Goal: Register for event/course

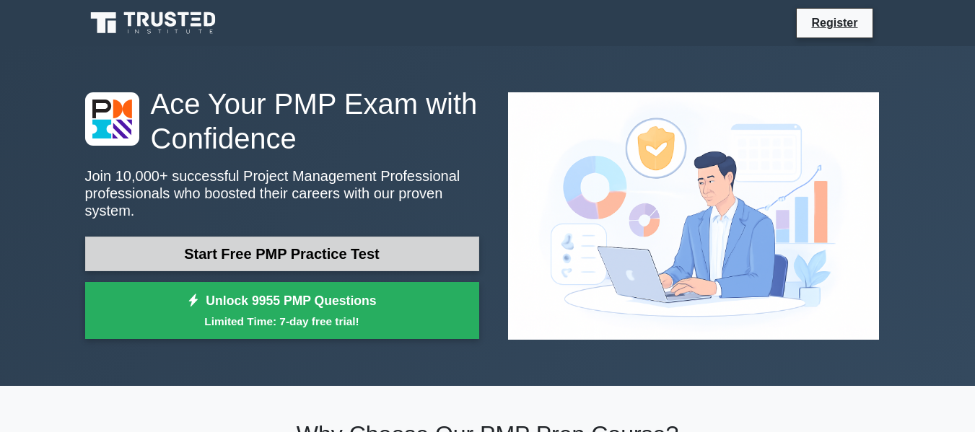
click at [381, 247] on link "Start Free PMP Practice Test" at bounding box center [282, 254] width 394 height 35
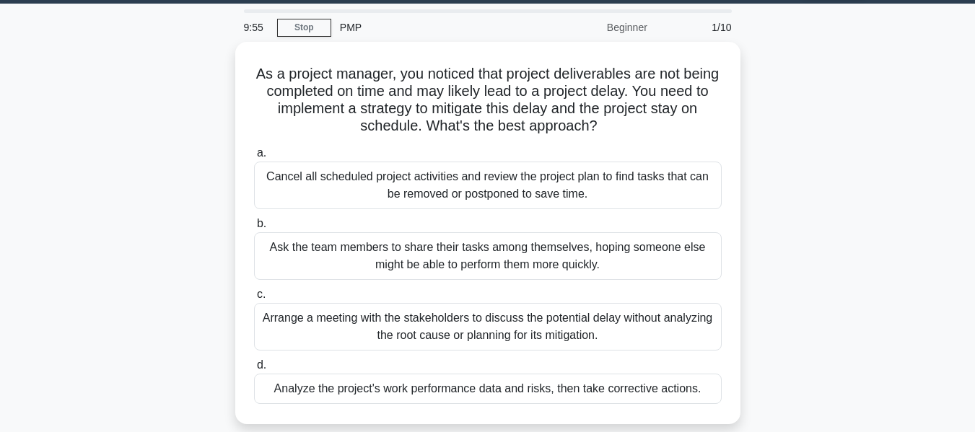
scroll to position [40, 0]
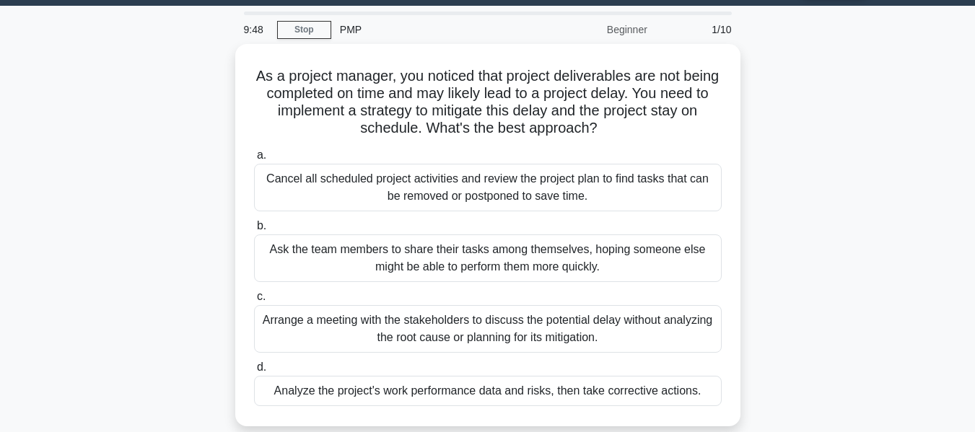
click at [350, 29] on div "PMP" at bounding box center [430, 29] width 198 height 29
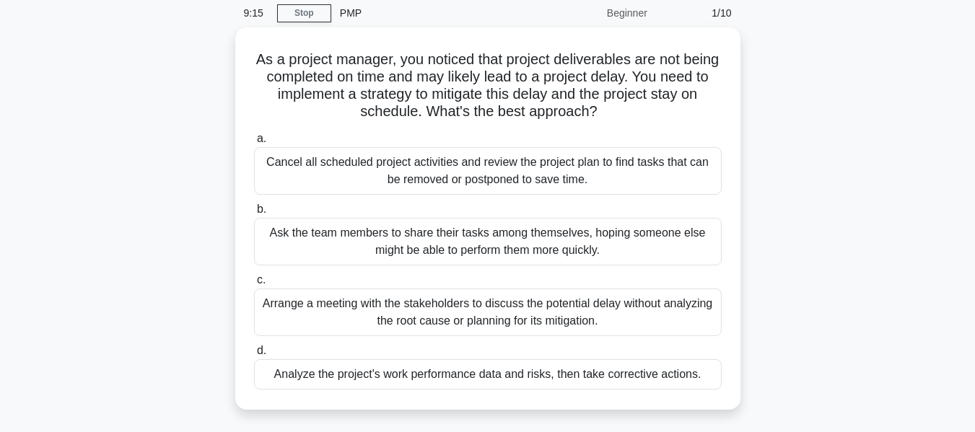
scroll to position [58, 0]
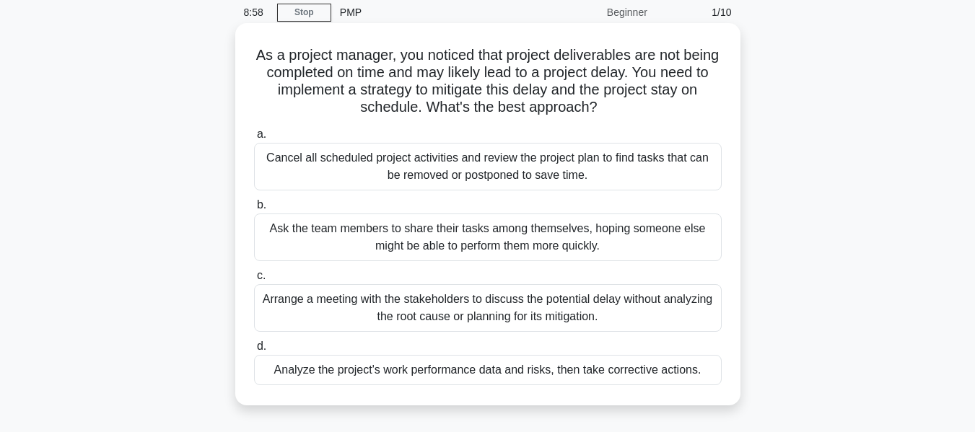
click at [465, 372] on div "Analyze the project's work performance data and risks, then take corrective act…" at bounding box center [488, 370] width 468 height 30
click at [254, 351] on input "d. Analyze the project's work performance data and risks, then take corrective …" at bounding box center [254, 346] width 0 height 9
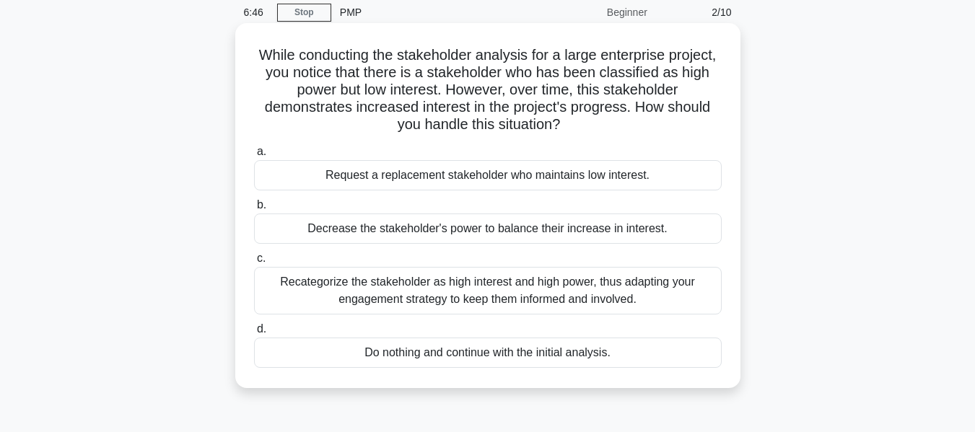
click at [610, 301] on div "Recategorize the stakeholder as high interest and high power, thus adapting you…" at bounding box center [488, 291] width 468 height 48
click at [254, 263] on input "c. Recategorize the stakeholder as high interest and high power, thus adapting …" at bounding box center [254, 258] width 0 height 9
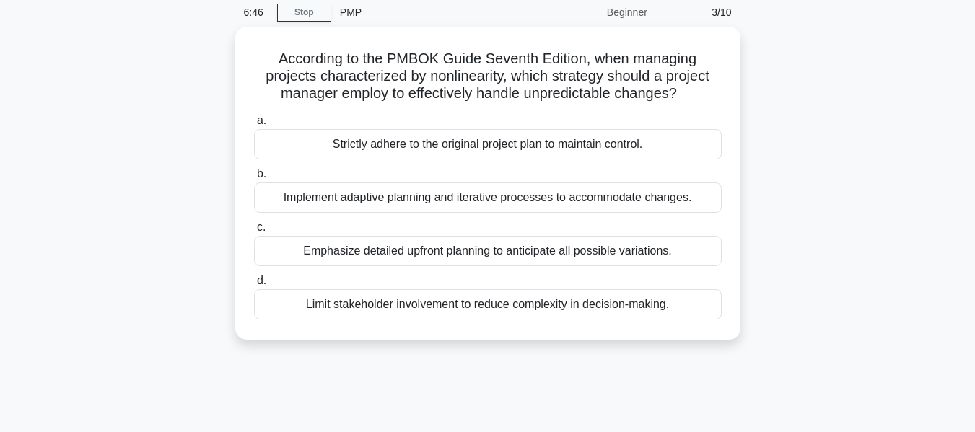
scroll to position [0, 0]
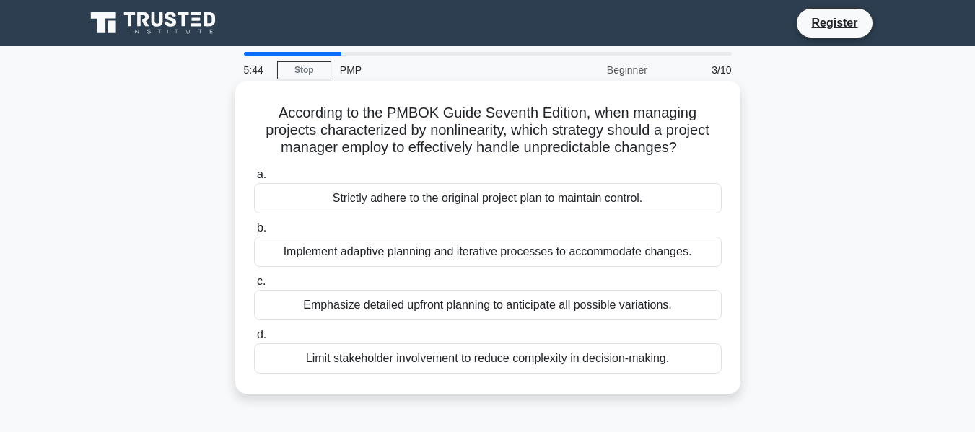
click at [547, 261] on div "Implement adaptive planning and iterative processes to accommodate changes." at bounding box center [488, 252] width 468 height 30
click at [254, 233] on input "b. Implement adaptive planning and iterative processes to accommodate changes." at bounding box center [254, 228] width 0 height 9
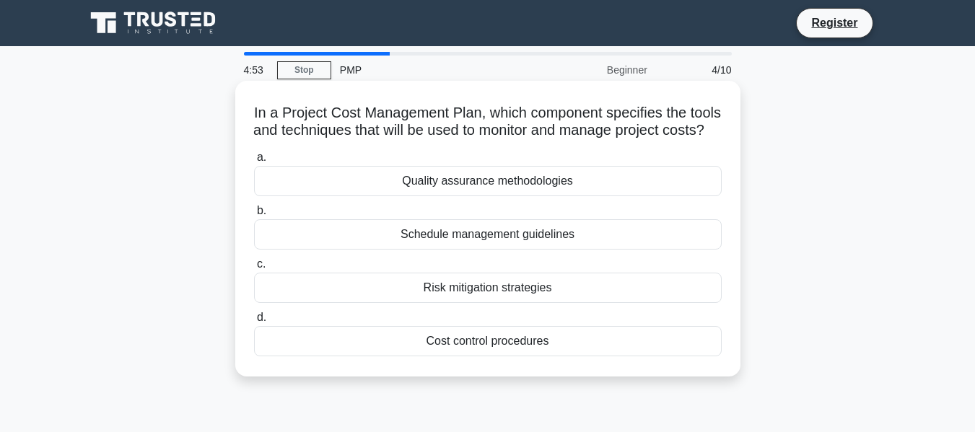
click at [680, 303] on div "Risk mitigation strategies" at bounding box center [488, 288] width 468 height 30
click at [254, 269] on input "c. Risk mitigation strategies" at bounding box center [254, 264] width 0 height 9
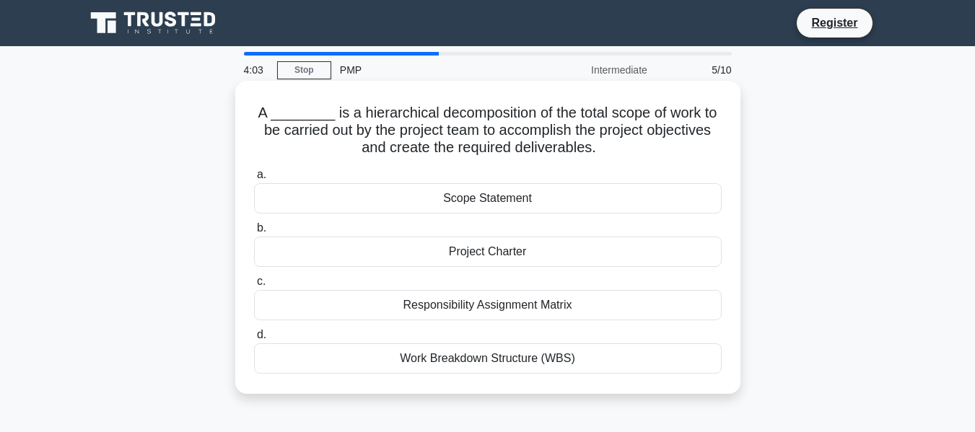
click at [567, 260] on div "Project Charter" at bounding box center [488, 252] width 468 height 30
click at [254, 233] on input "b. Project Charter" at bounding box center [254, 228] width 0 height 9
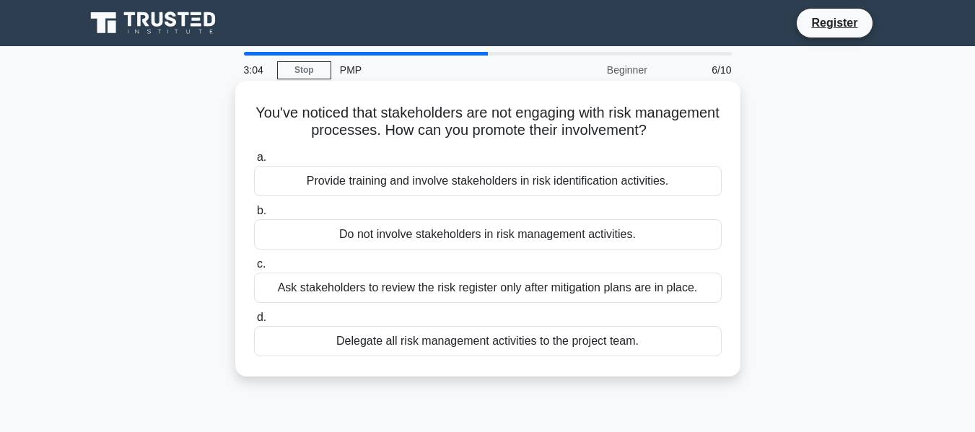
click at [643, 290] on div "Ask stakeholders to review the risk register only after mitigation plans are in…" at bounding box center [488, 288] width 468 height 30
click at [254, 269] on input "c. Ask stakeholders to review the risk register only after mitigation plans are…" at bounding box center [254, 264] width 0 height 9
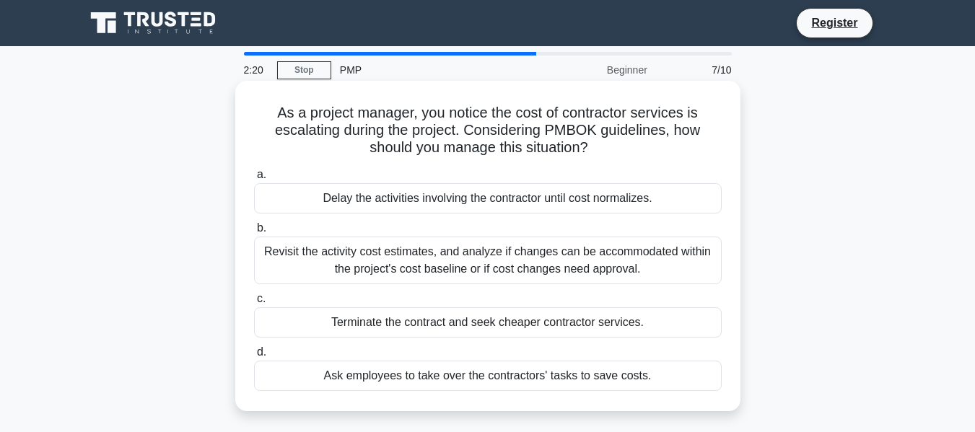
click at [600, 271] on div "Revisit the activity cost estimates, and analyze if changes can be accommodated…" at bounding box center [488, 261] width 468 height 48
click at [254, 233] on input "b. Revisit the activity cost estimates, and analyze if changes can be accommoda…" at bounding box center [254, 228] width 0 height 9
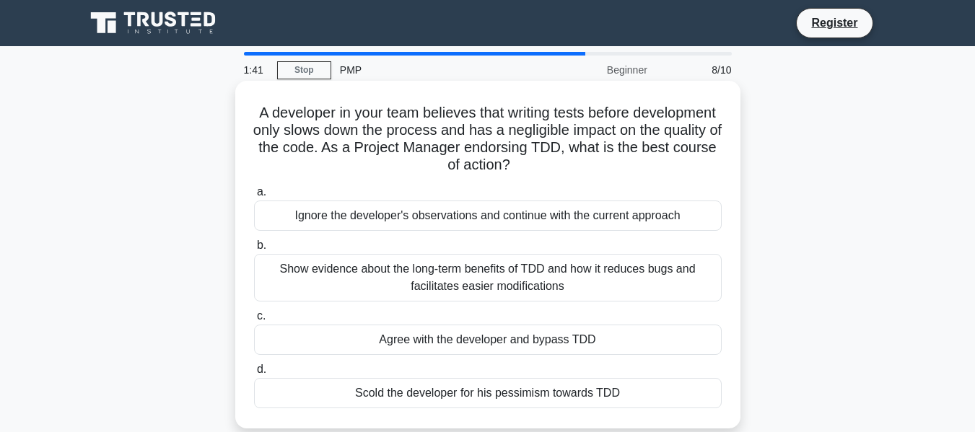
click at [644, 268] on div "Show evidence about the long-term benefits of TDD and how it reduces bugs and f…" at bounding box center [488, 278] width 468 height 48
click at [254, 250] on input "b. Show evidence about the long-term benefits of TDD and how it reduces bugs an…" at bounding box center [254, 245] width 0 height 9
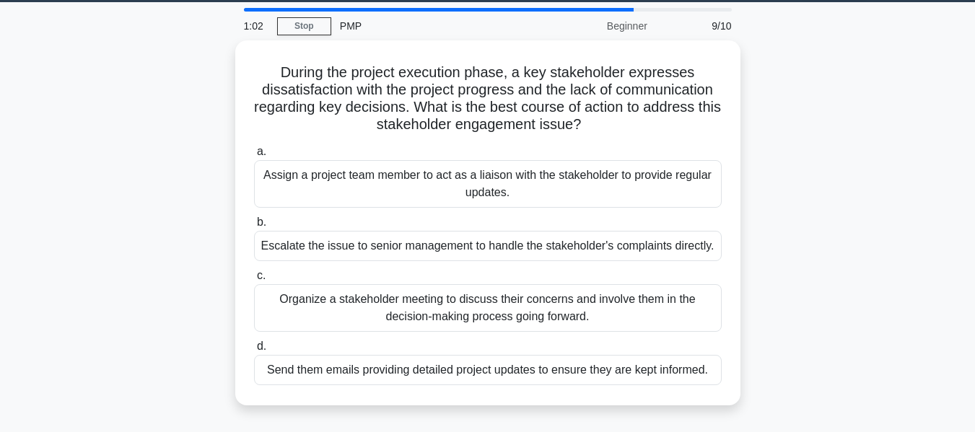
scroll to position [47, 0]
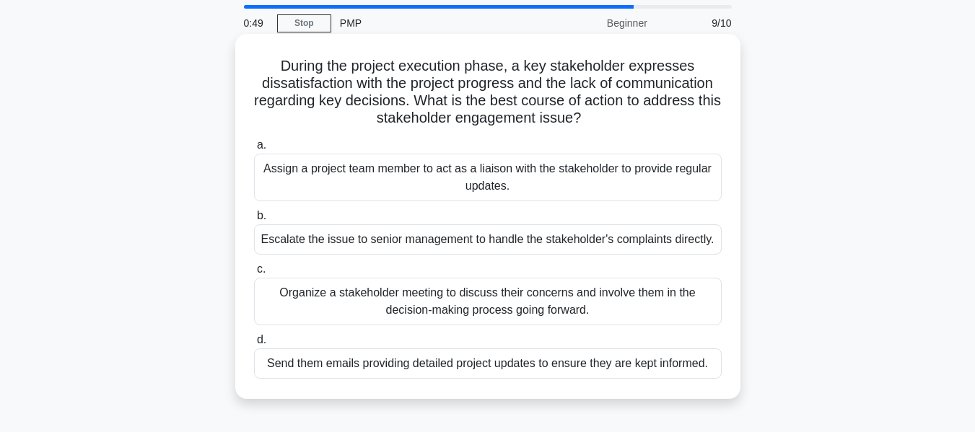
click at [589, 311] on div "Organize a stakeholder meeting to discuss their concerns and involve them in th…" at bounding box center [488, 302] width 468 height 48
click at [254, 274] on input "c. Organize a stakeholder meeting to discuss their concerns and involve them in…" at bounding box center [254, 269] width 0 height 9
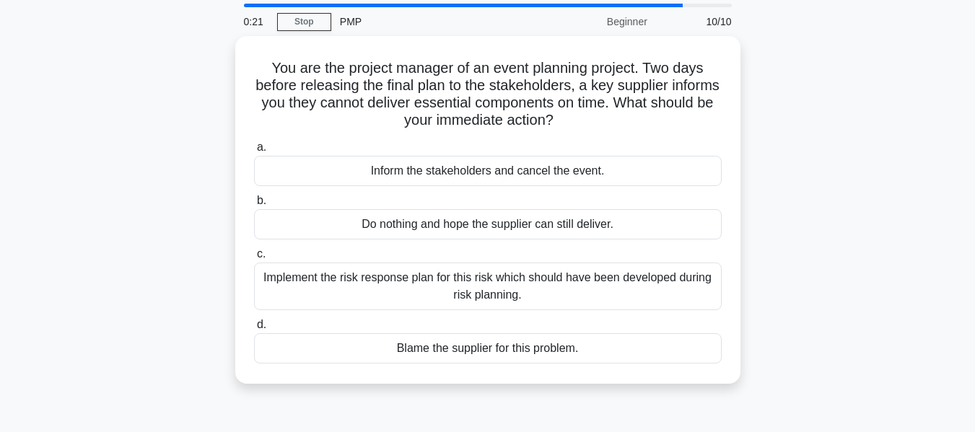
scroll to position [53, 0]
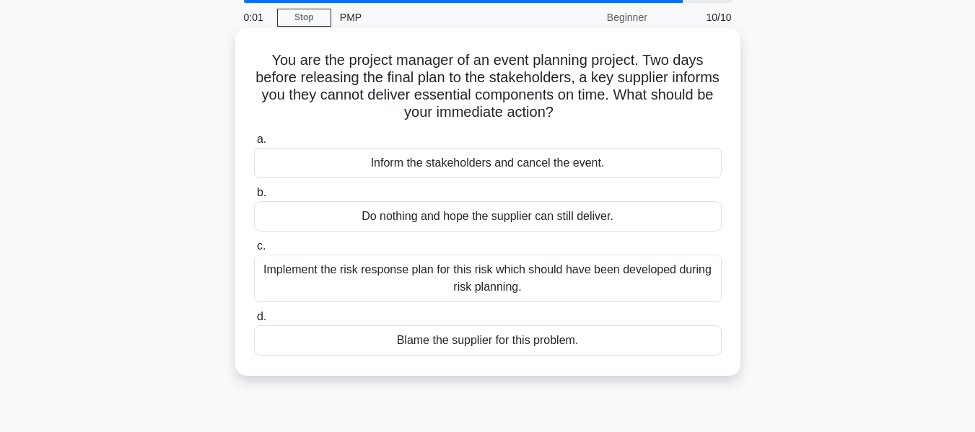
click at [503, 286] on div "Implement the risk response plan for this risk which should have been developed…" at bounding box center [488, 279] width 468 height 48
click at [254, 251] on input "c. Implement the risk response plan for this risk which should have been develo…" at bounding box center [254, 246] width 0 height 9
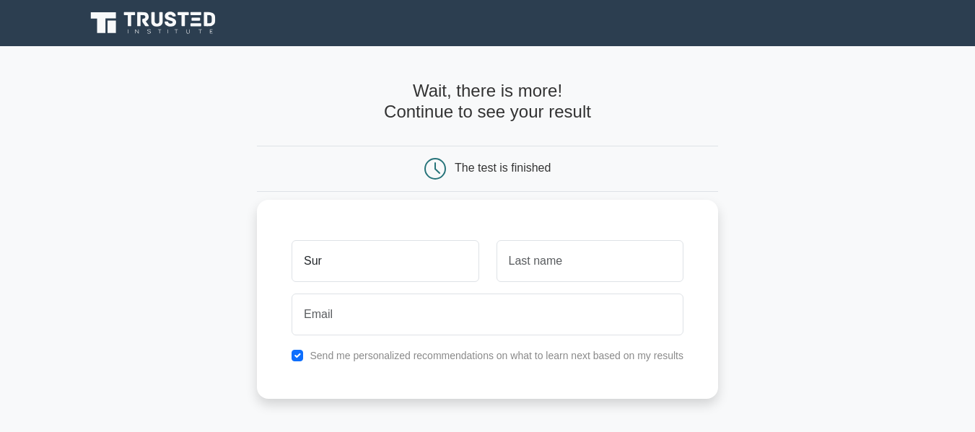
type input "Sur"
click at [547, 260] on input "text" at bounding box center [589, 261] width 187 height 42
type input "Bar"
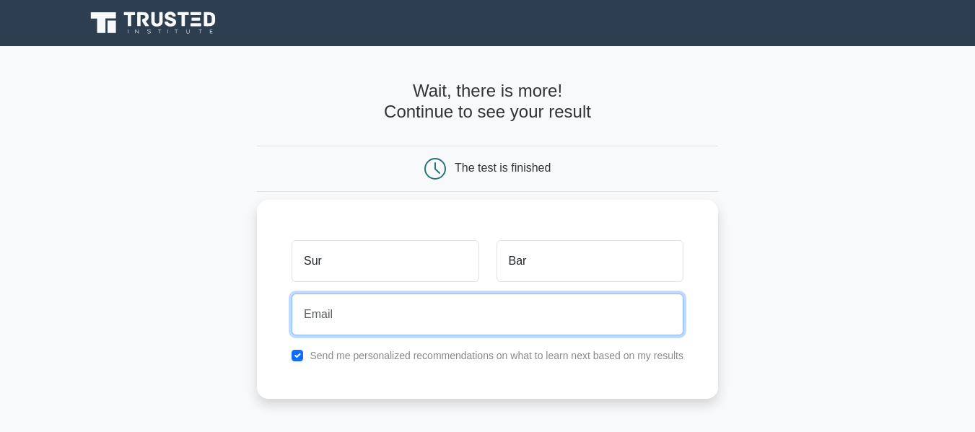
click at [331, 318] on input "email" at bounding box center [487, 315] width 392 height 42
type input "sbarua.may@gmail.com"
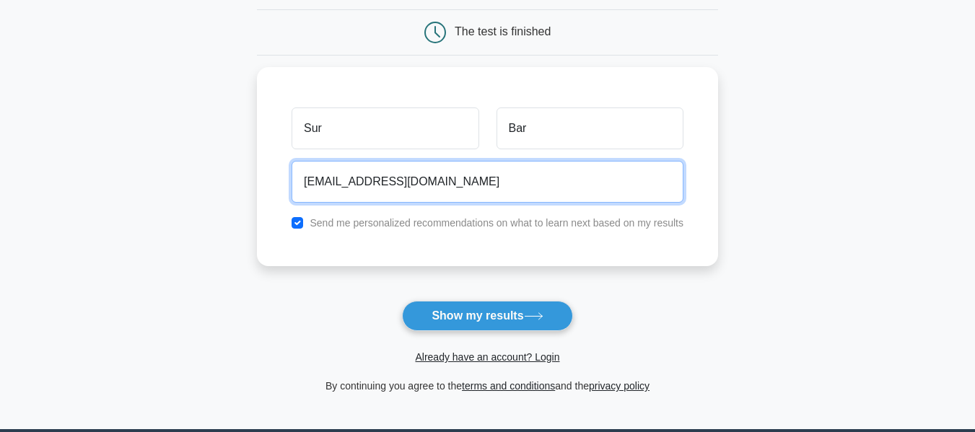
scroll to position [141, 0]
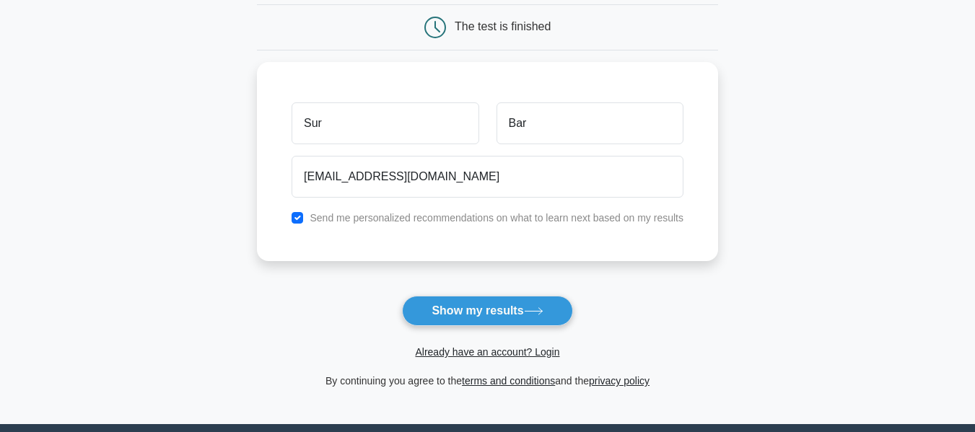
click at [426, 329] on div "Already have an account? Login" at bounding box center [487, 343] width 461 height 35
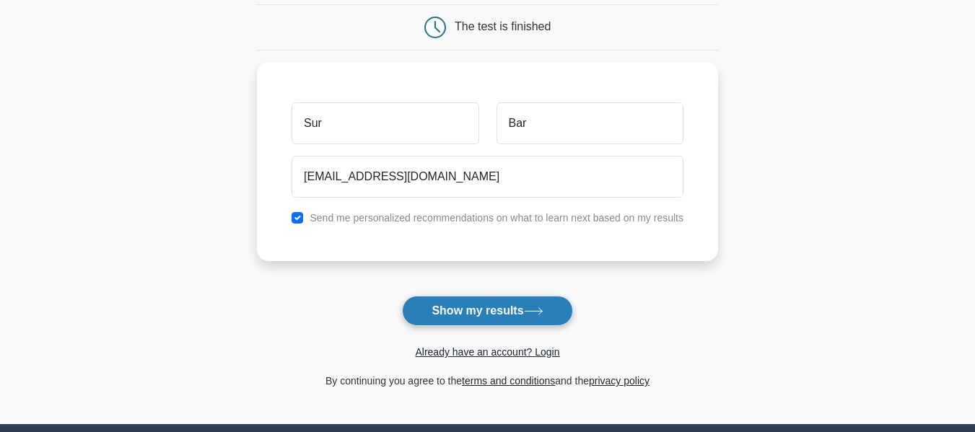
click at [446, 314] on button "Show my results" at bounding box center [487, 311] width 170 height 30
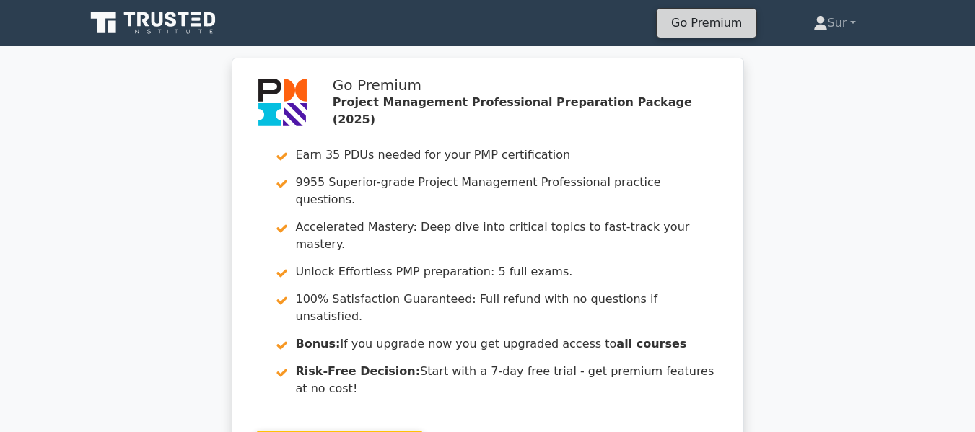
click at [705, 27] on link "Go Premium" at bounding box center [706, 22] width 88 height 19
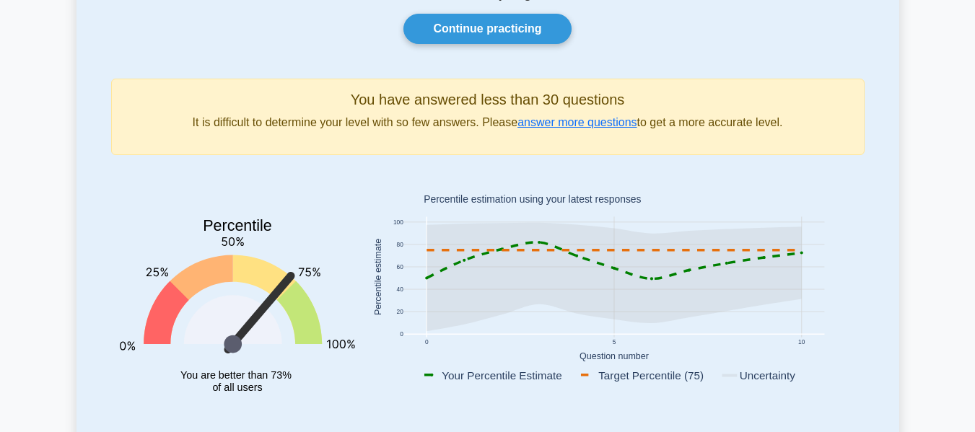
scroll to position [142, 0]
